Goal: Task Accomplishment & Management: Manage account settings

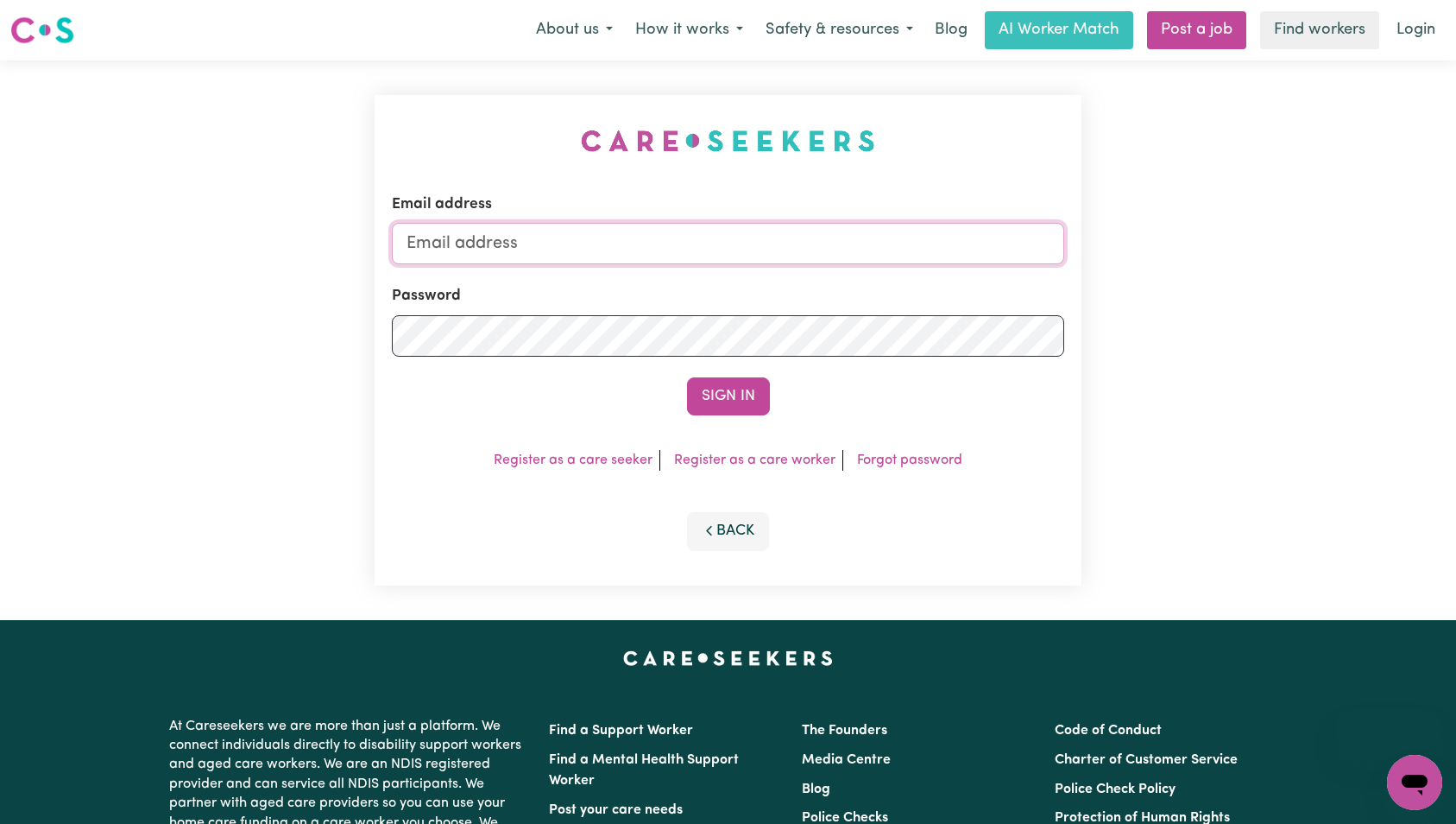
click at [783, 243] on input "Email address" at bounding box center [728, 243] width 673 height 41
click at [781, 241] on input "Email address" at bounding box center [728, 243] width 673 height 41
type input "[EMAIL_ADDRESS][DOMAIN_NAME]"
drag, startPoint x: 710, startPoint y: 401, endPoint x: 728, endPoint y: 404, distance: 17.5
click at [716, 401] on button "Sign In" at bounding box center [728, 396] width 83 height 38
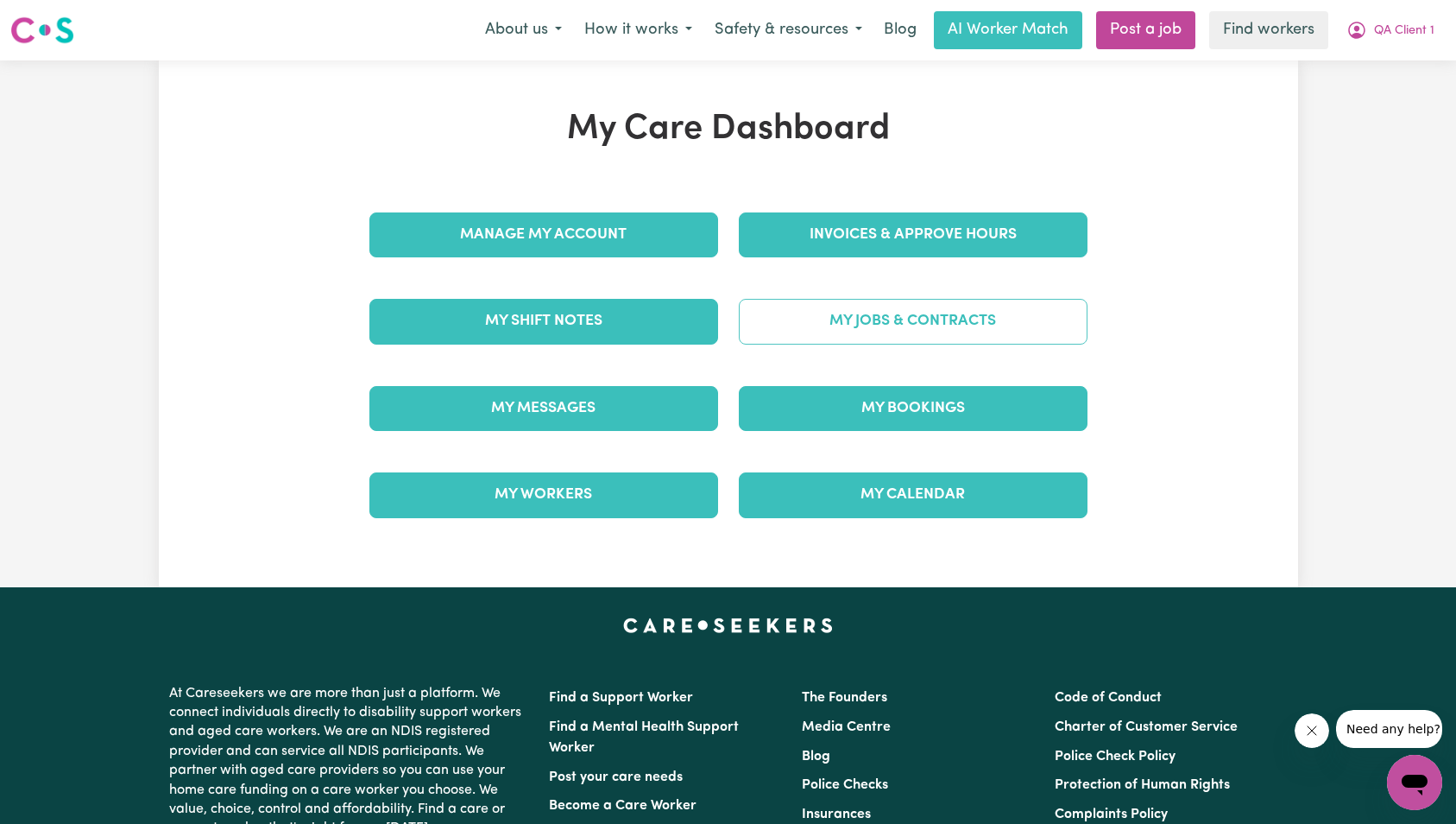
click at [919, 340] on link "My Jobs & Contracts" at bounding box center [913, 321] width 349 height 45
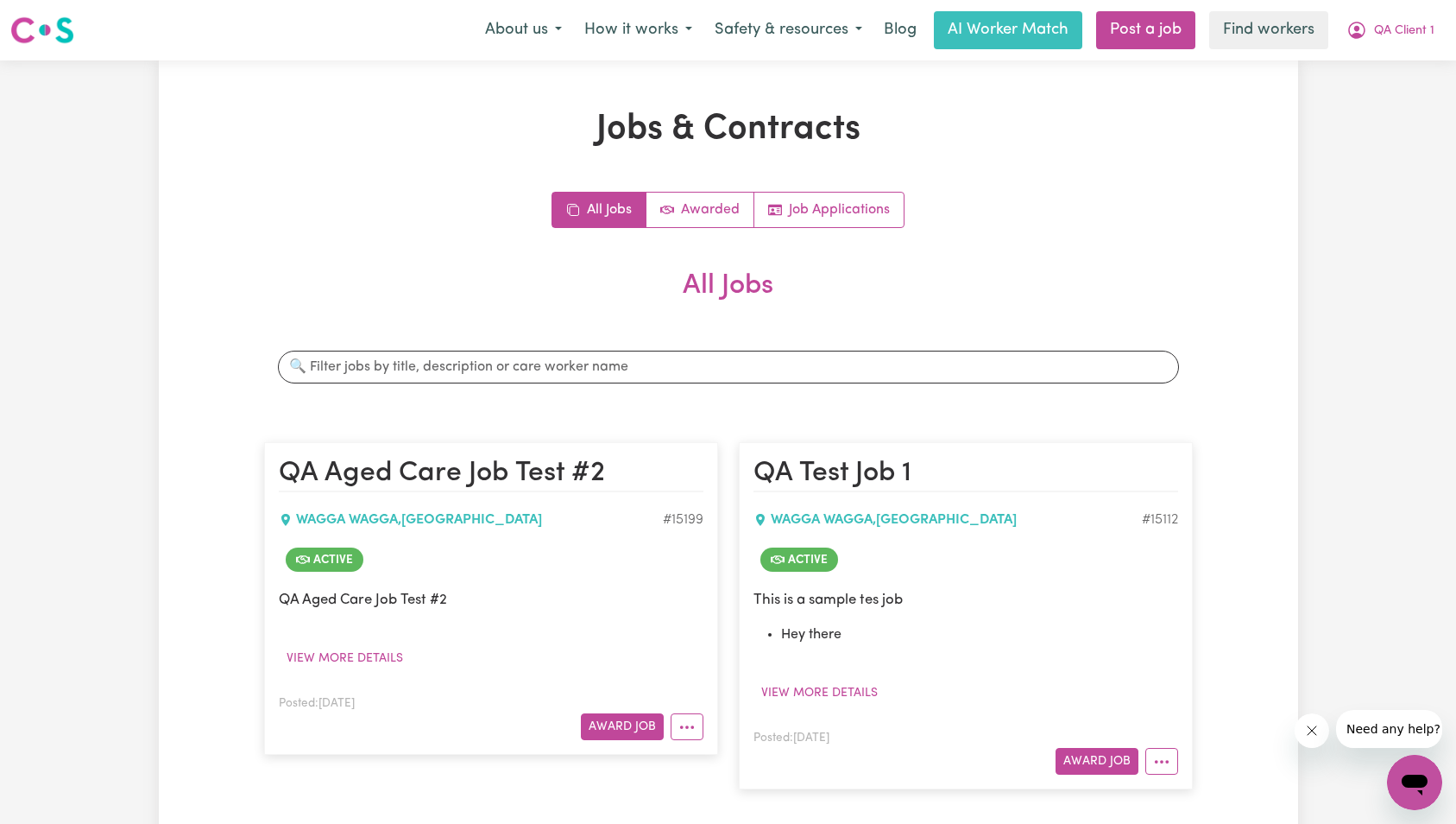
click at [1317, 728] on icon "Close message from company" at bounding box center [1311, 730] width 14 height 14
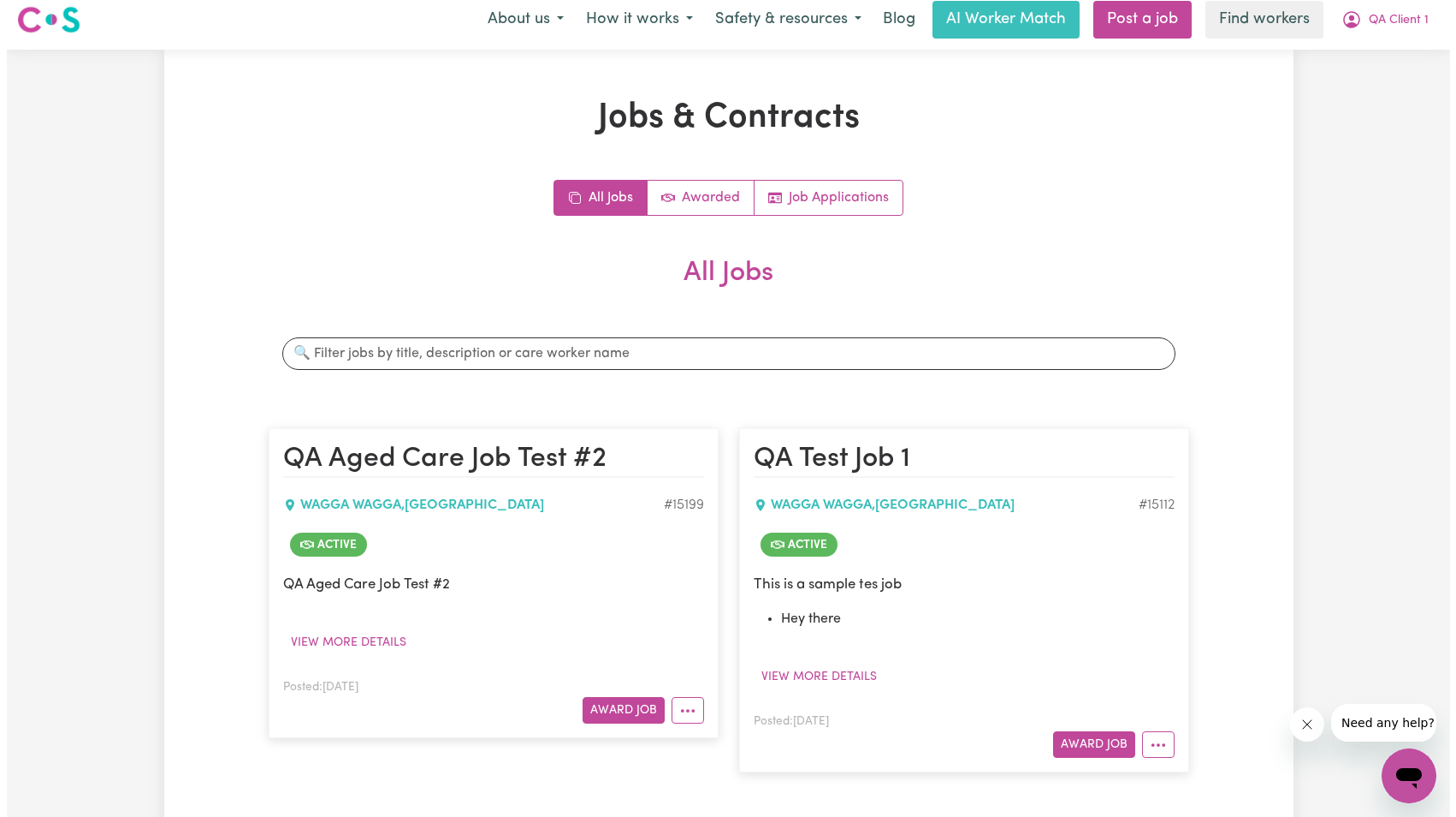
scroll to position [362, 0]
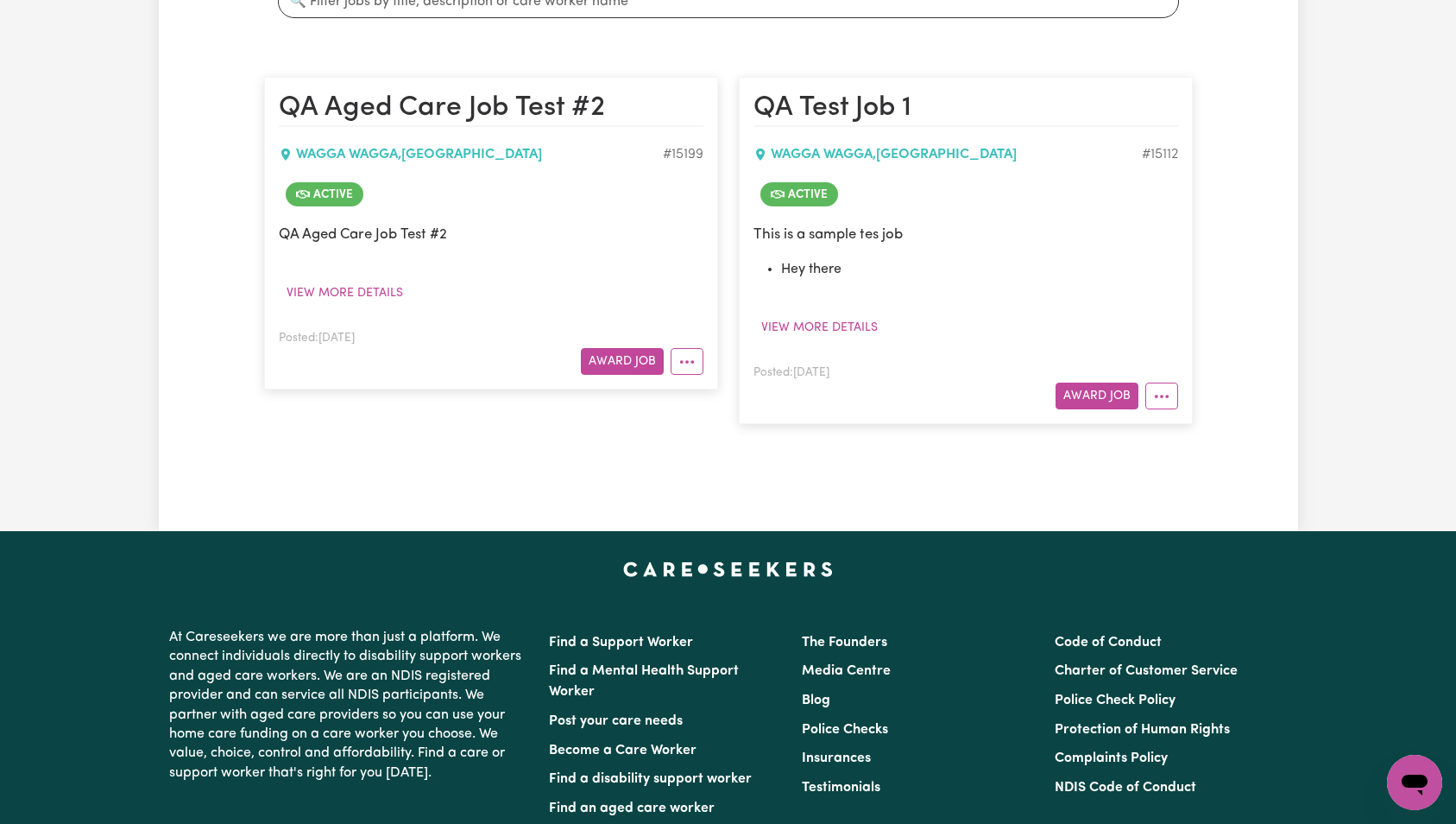
drag, startPoint x: 684, startPoint y: 357, endPoint x: 687, endPoint y: 375, distance: 18.5
click at [684, 357] on icon "More options" at bounding box center [687, 361] width 17 height 17
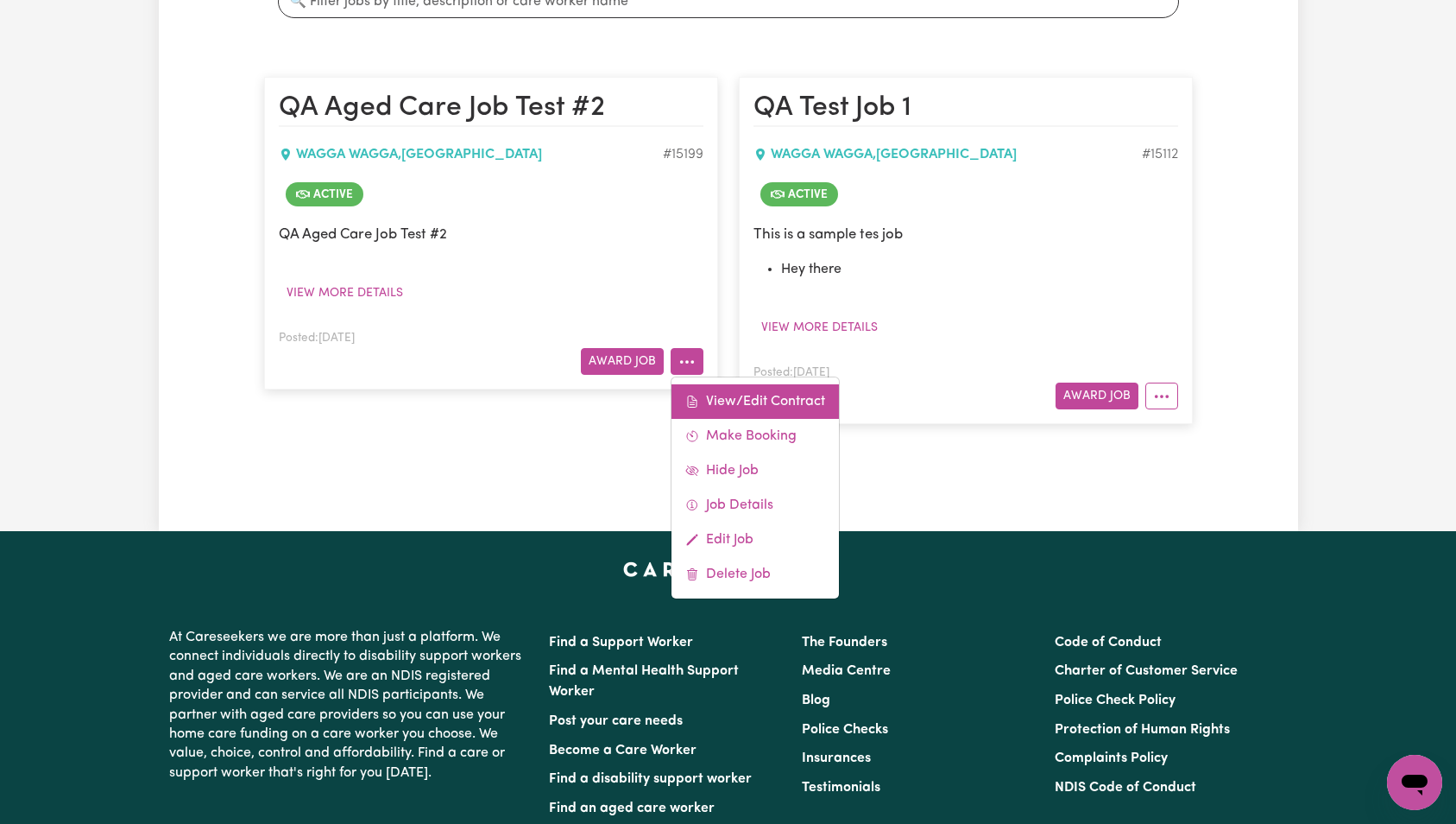
click at [716, 401] on link "View/Edit Contract" at bounding box center [755, 401] width 167 height 35
select select "WEEKDAY_DAYTIME"
select select "ASSISTANCE_SELF_CARE"
select select "ONE"
select select "WEEKDAY_EVENING"
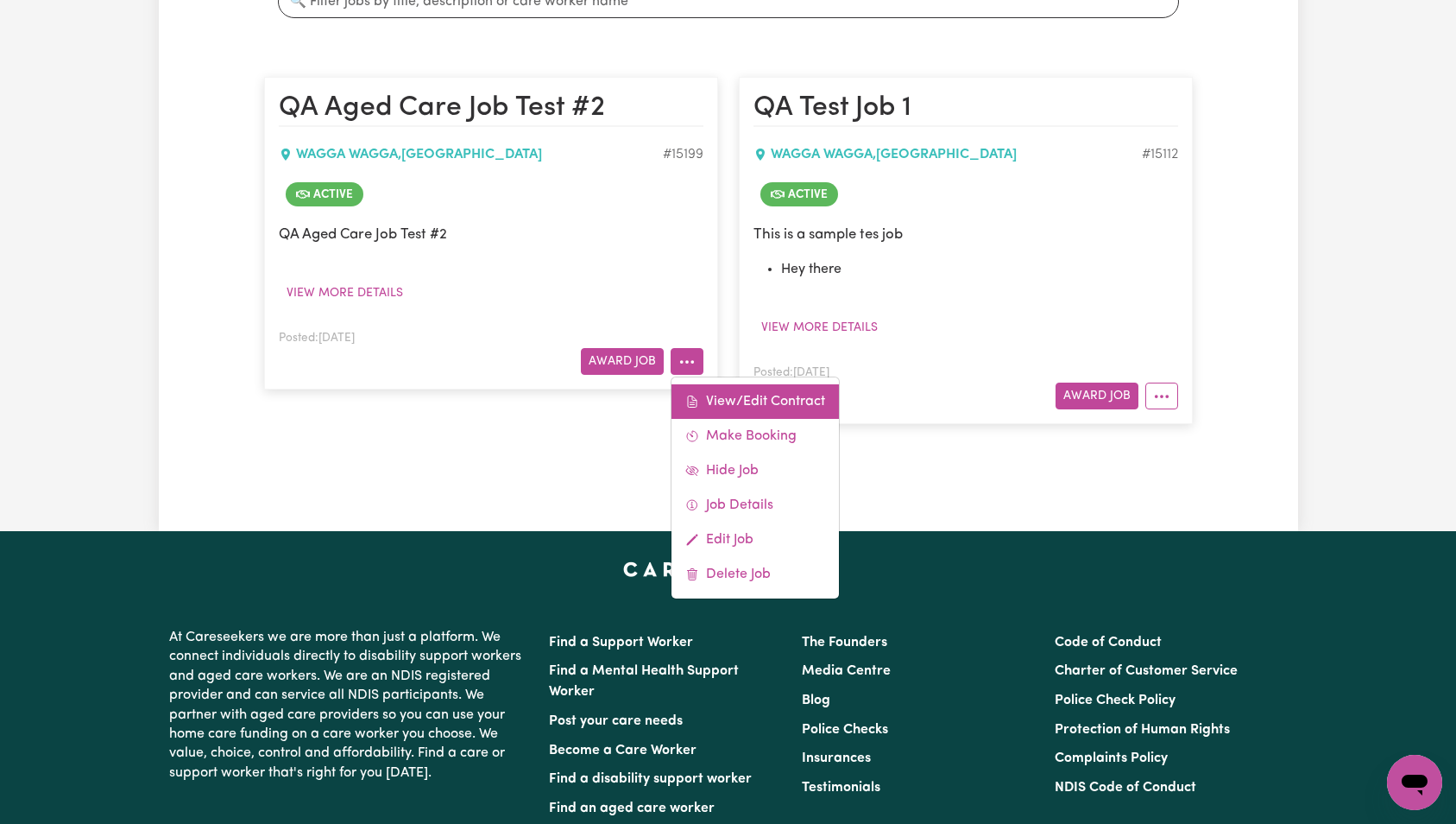
select select "OTHER"
select select "TWO"
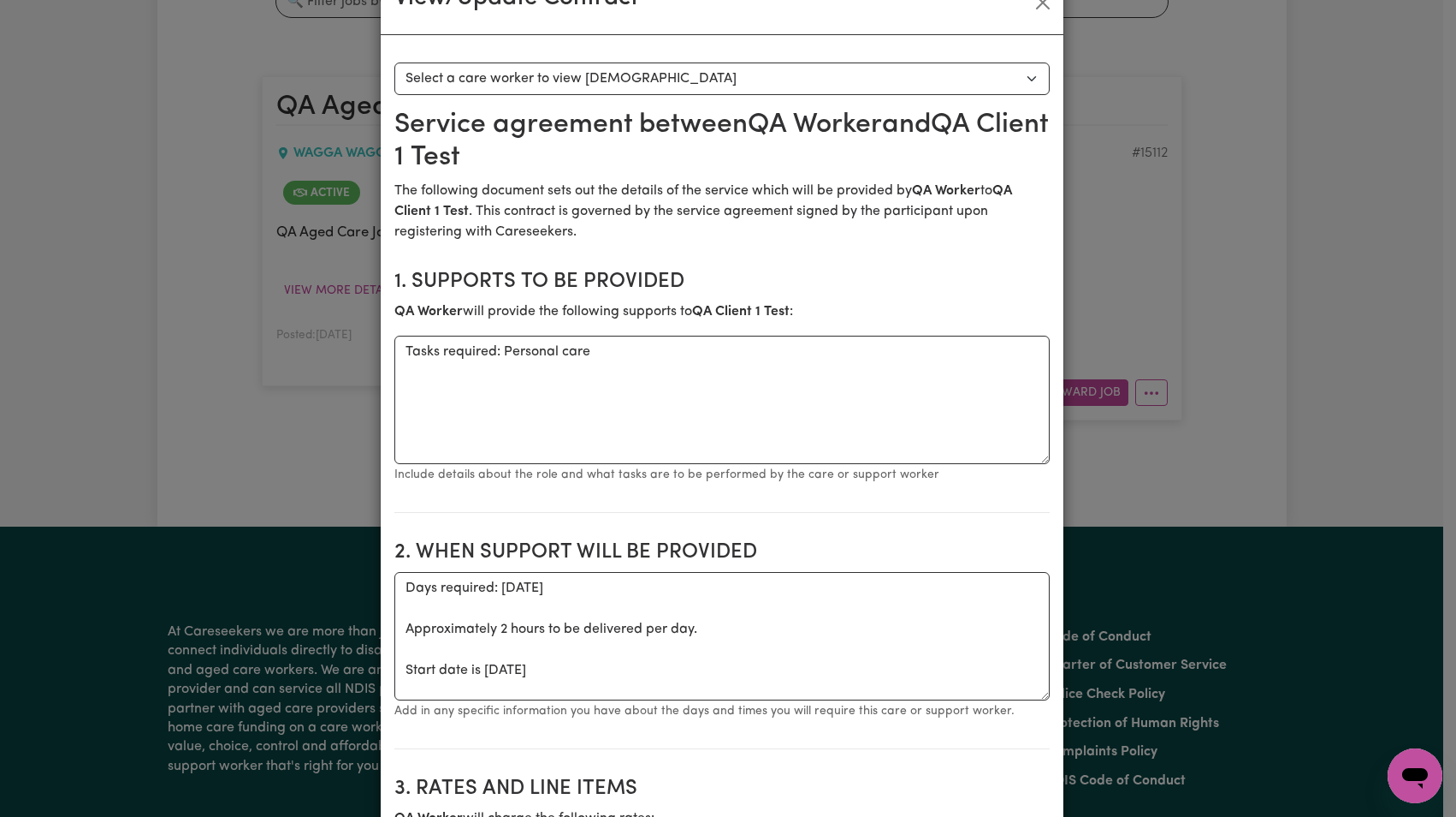
scroll to position [0, 0]
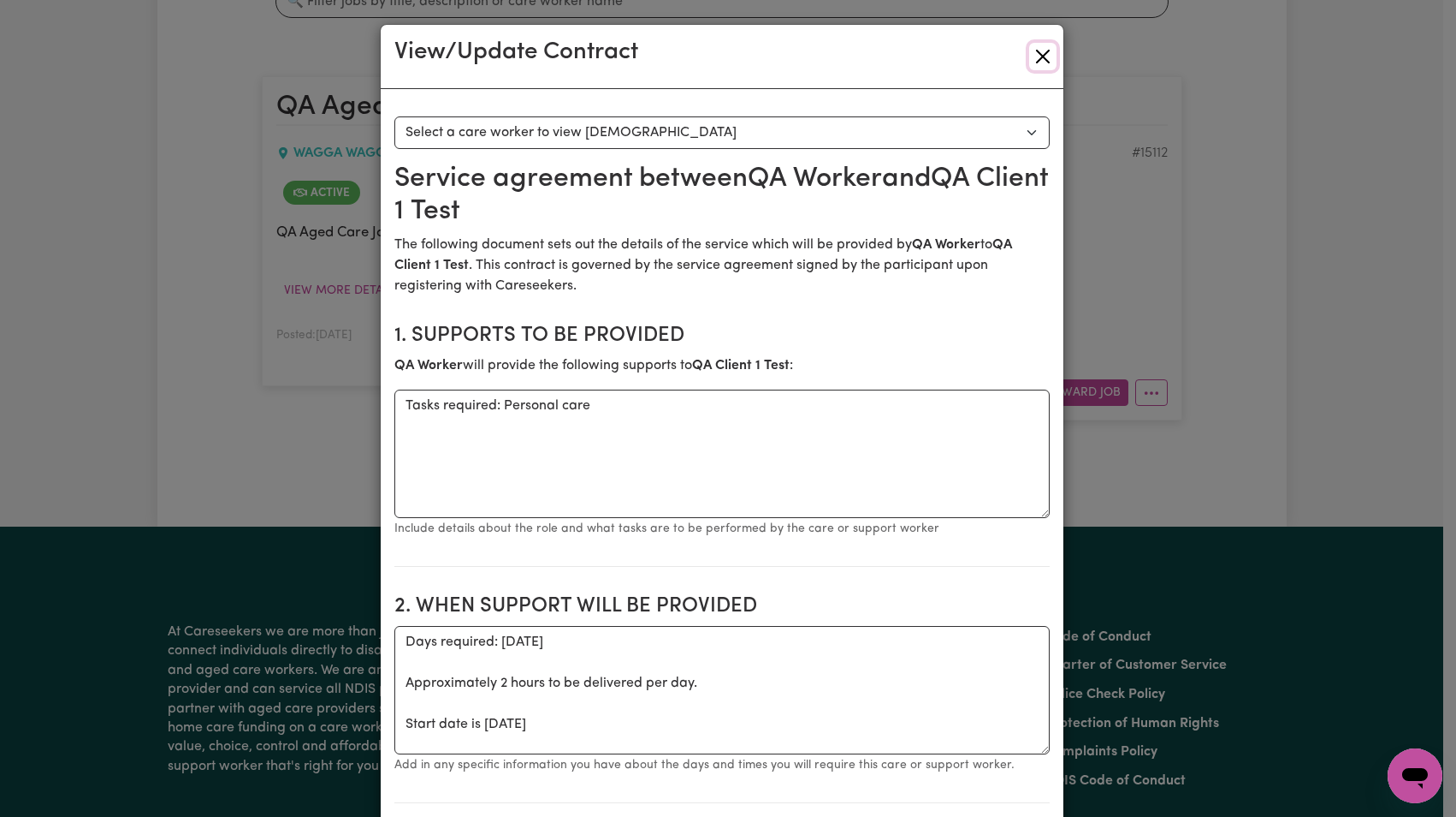
click at [1029, 53] on button "Close" at bounding box center [1043, 57] width 28 height 28
